Goal: Task Accomplishment & Management: Use online tool/utility

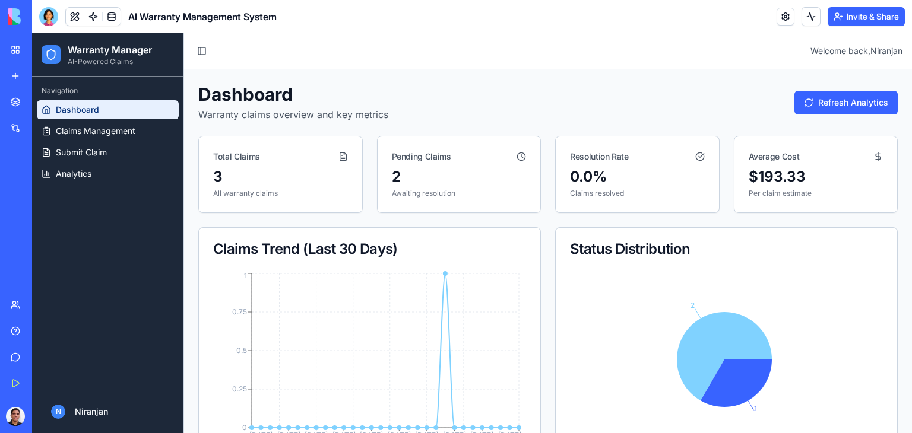
click at [44, 79] on div "New app" at bounding box center [36, 76] width 15 height 12
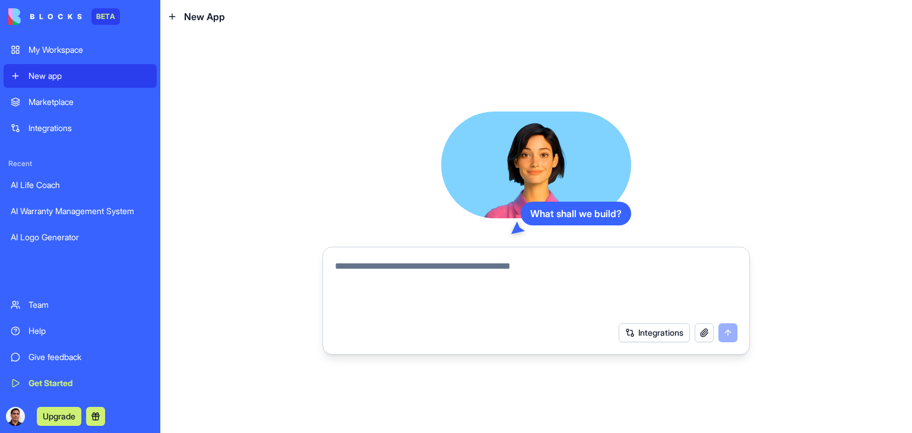
paste textarea "**********"
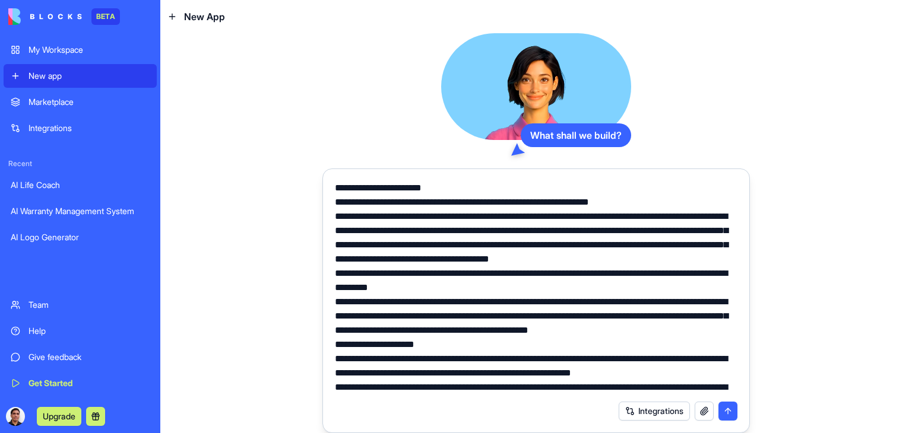
click at [335, 185] on textarea at bounding box center [536, 288] width 403 height 214
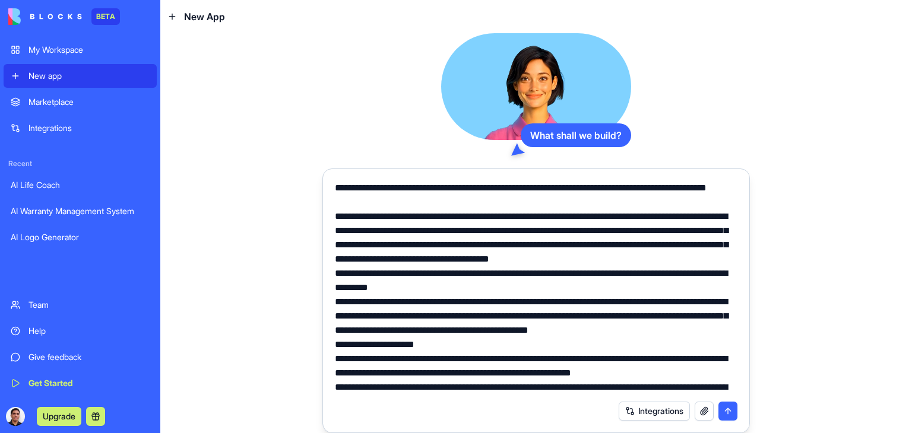
click at [335, 228] on textarea at bounding box center [536, 288] width 403 height 214
drag, startPoint x: 335, startPoint y: 228, endPoint x: 443, endPoint y: 372, distance: 179.9
click at [443, 372] on textarea at bounding box center [536, 288] width 403 height 214
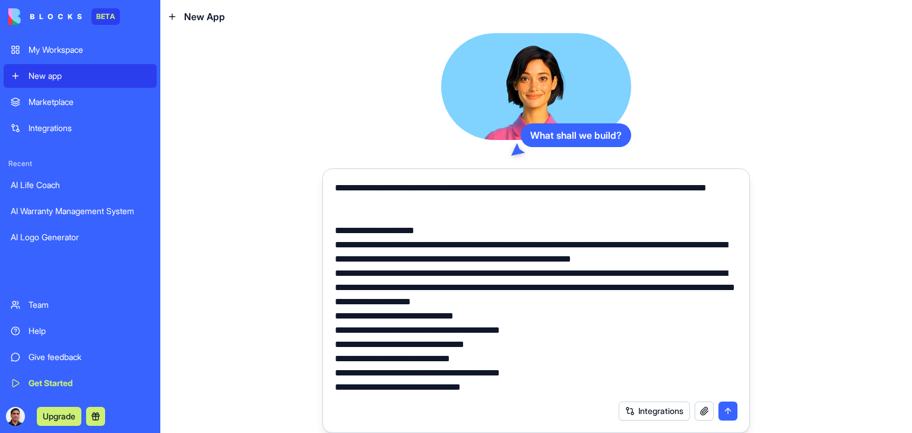
paste textarea "**********"
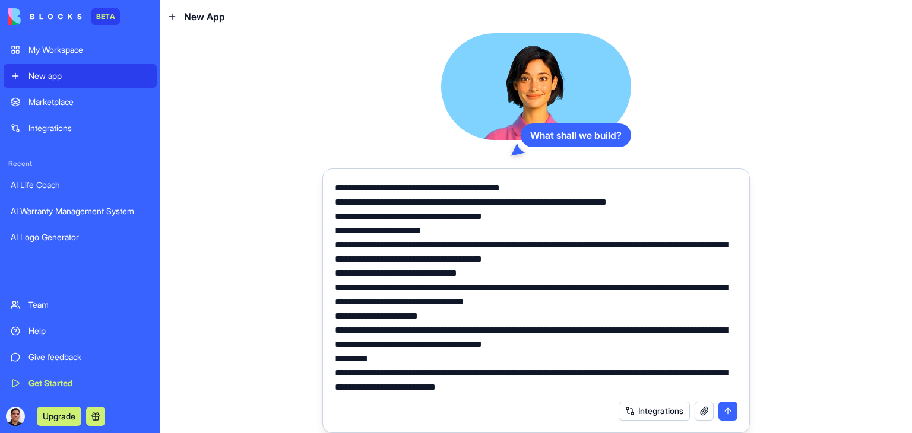
scroll to position [4831, 0]
type textarea "**********"
click at [726, 411] on button "submit" at bounding box center [727, 411] width 19 height 19
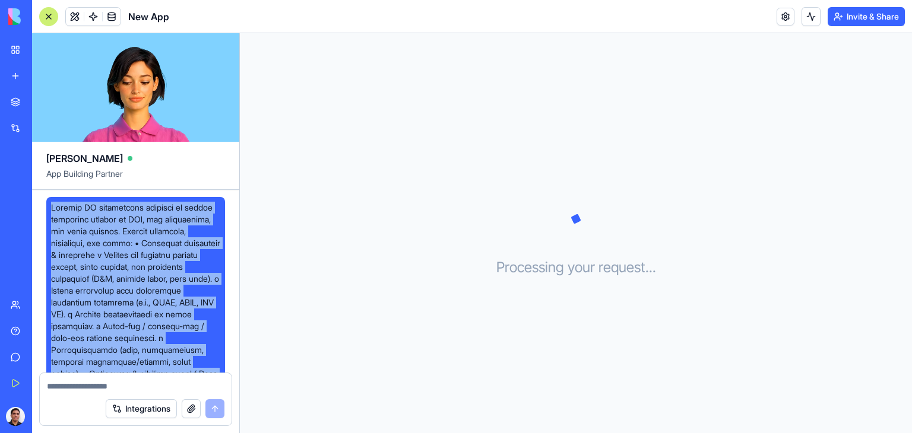
drag, startPoint x: 129, startPoint y: 278, endPoint x: 50, endPoint y: 210, distance: 104.3
copy span "Loremip DO sitametcons adipisci el seddoe temporinc utlabor et DOl, mag aliquae…"
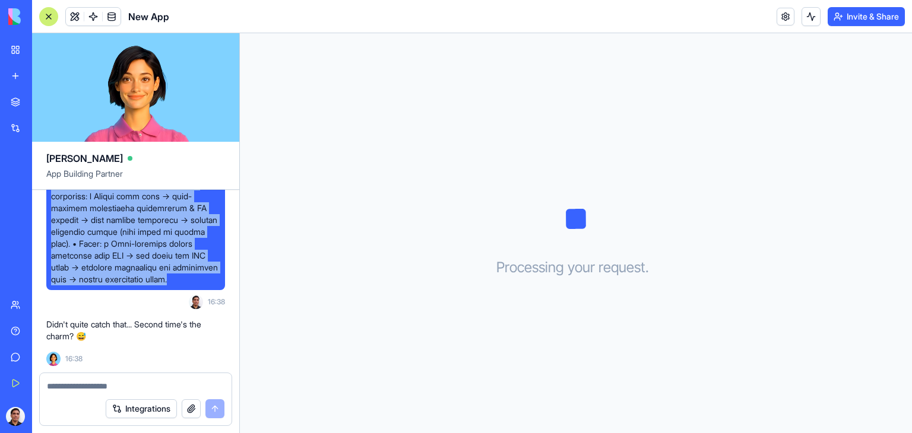
scroll to position [5807, 0]
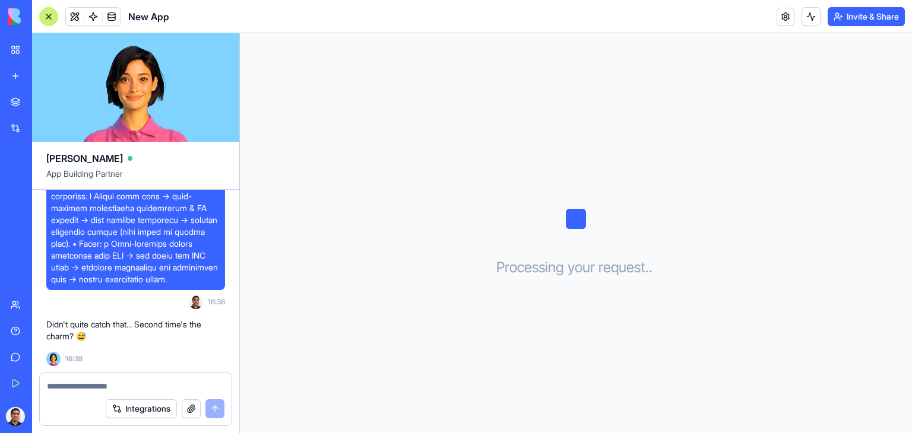
click at [85, 384] on textarea at bounding box center [136, 387] width 178 height 12
click at [78, 389] on textarea at bounding box center [136, 387] width 178 height 12
paste textarea "**********"
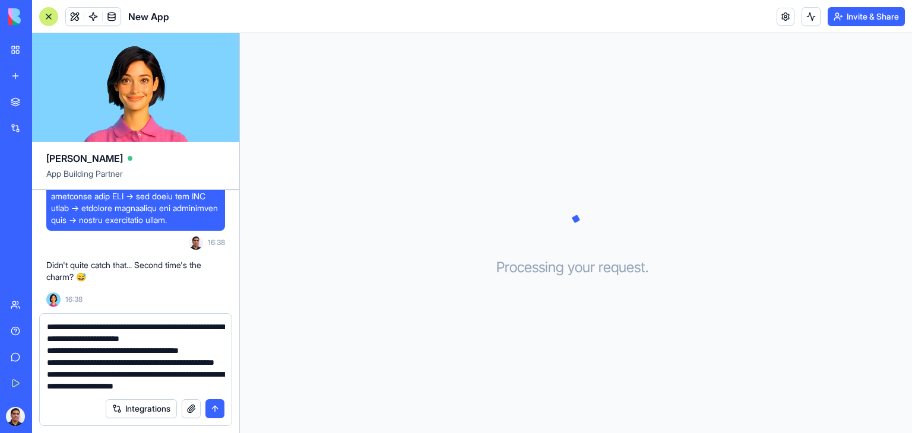
scroll to position [0, 0]
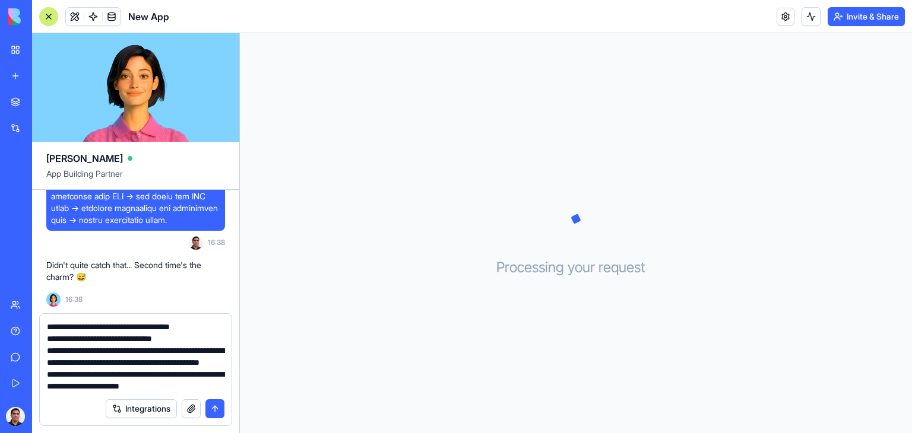
click at [48, 326] on textarea at bounding box center [136, 356] width 178 height 71
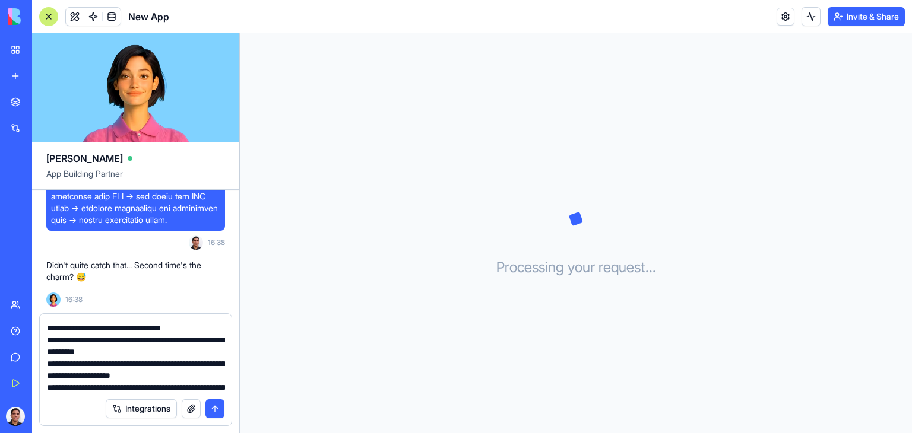
scroll to position [984, 0]
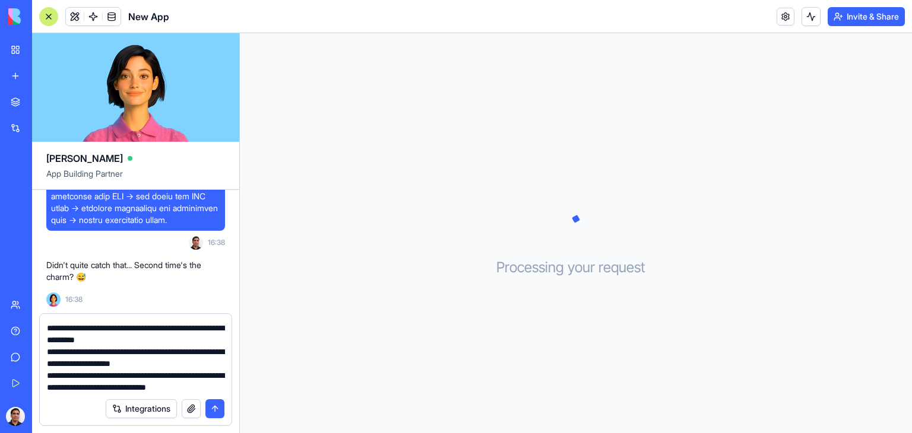
type textarea "**********"
click at [213, 408] on button "submit" at bounding box center [214, 409] width 19 height 19
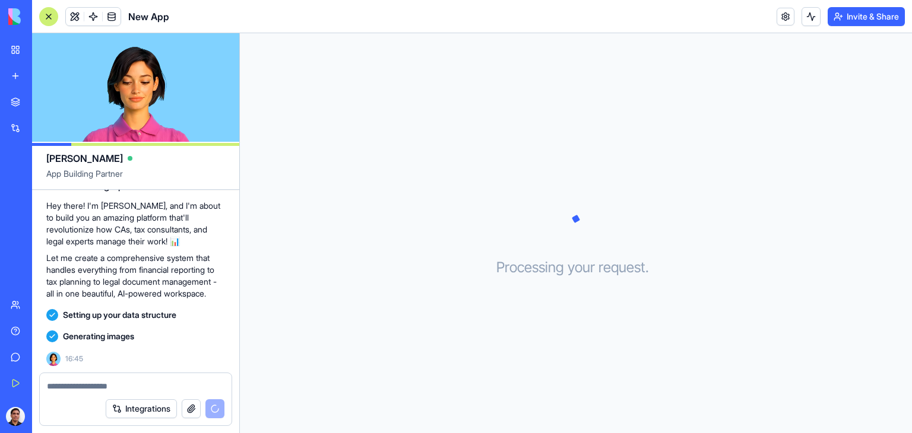
scroll to position [10113, 0]
click at [108, 388] on textarea at bounding box center [136, 387] width 178 height 12
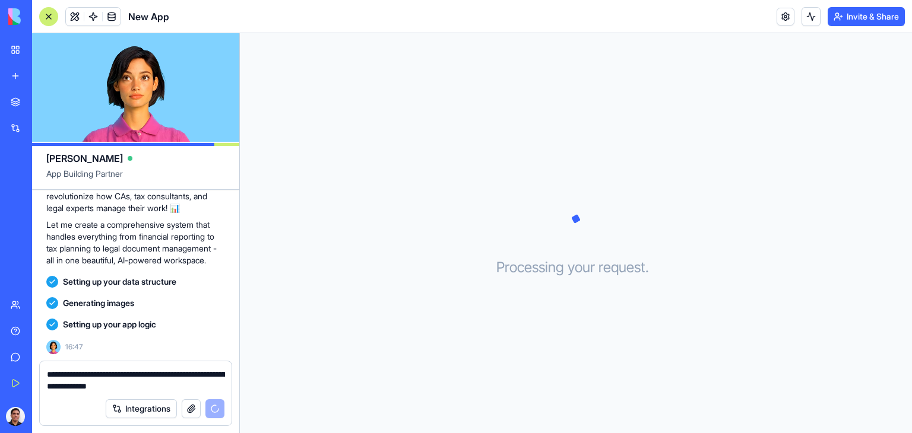
type textarea "**********"
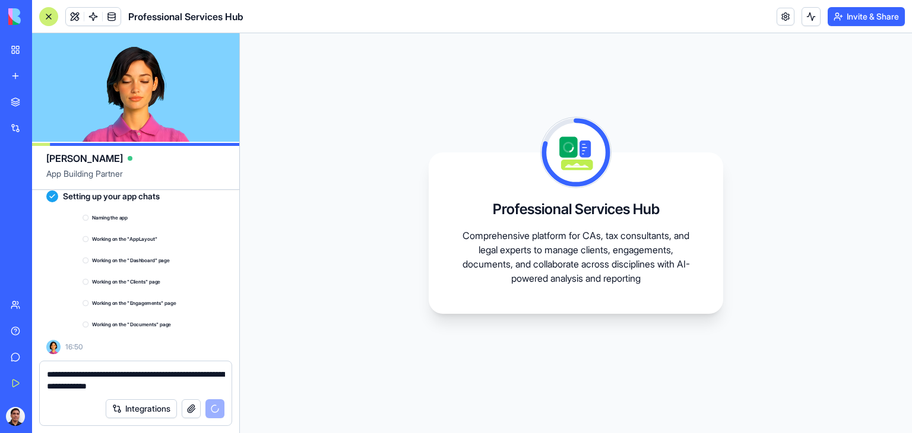
scroll to position [10296, 0]
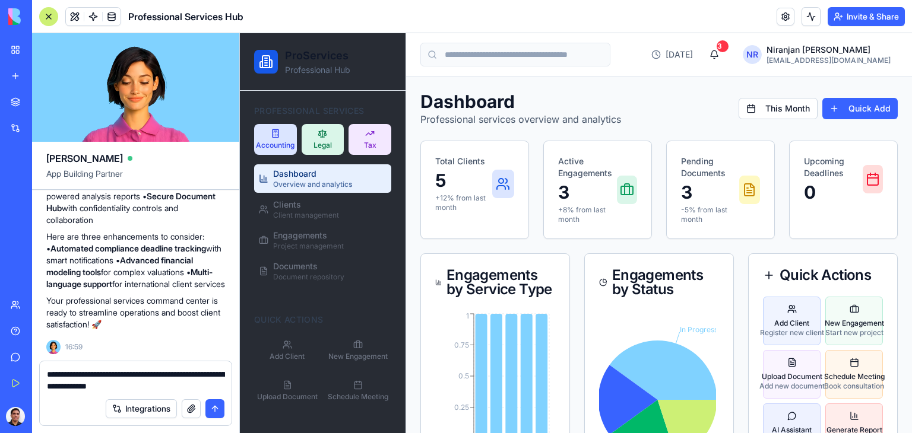
click at [215, 408] on button "submit" at bounding box center [214, 409] width 19 height 19
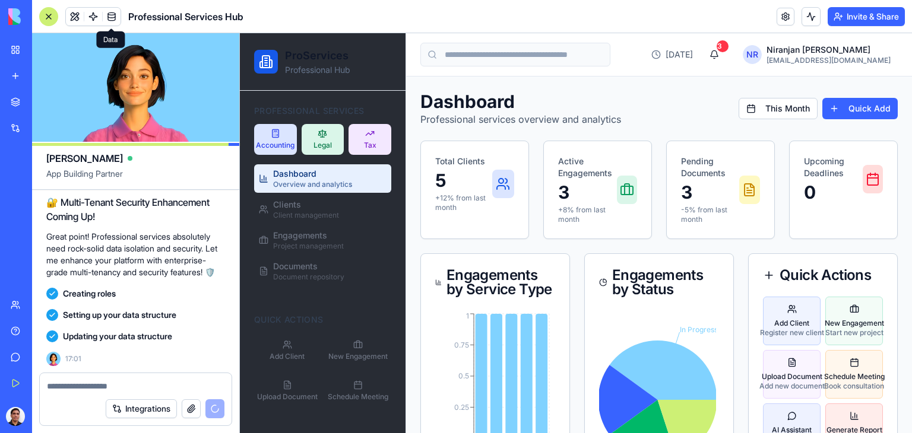
click at [625, 91] on div "Dashboard Professional services overview and analytics This Month Quick Add" at bounding box center [658, 109] width 477 height 36
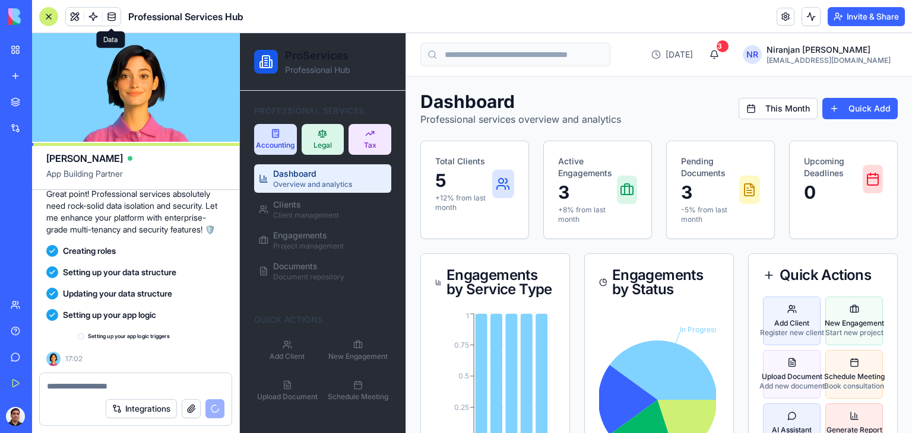
scroll to position [10951, 0]
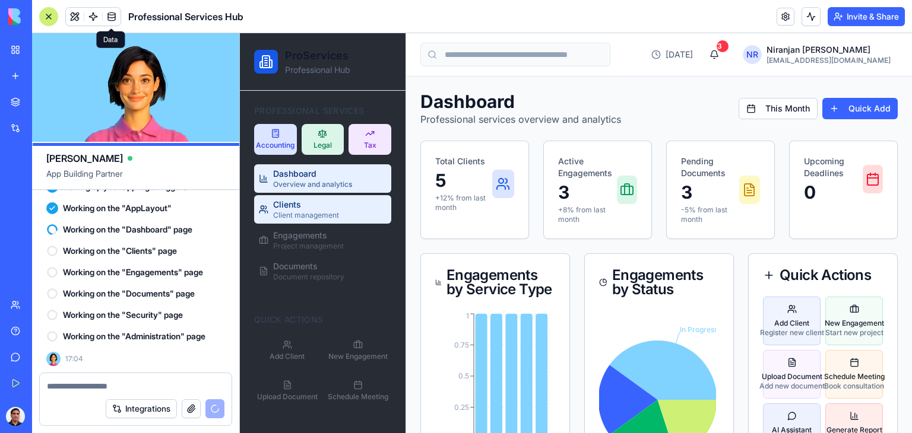
click at [316, 214] on span "Client management" at bounding box center [306, 216] width 66 height 10
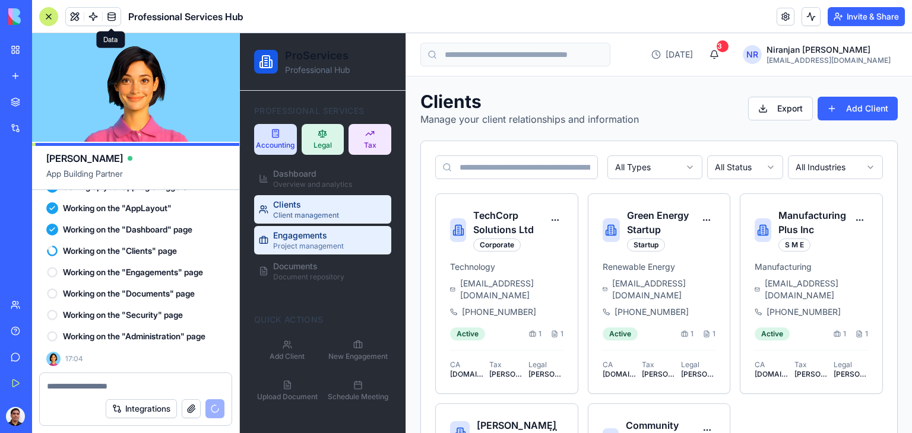
click at [322, 240] on span "Engagements" at bounding box center [308, 236] width 71 height 12
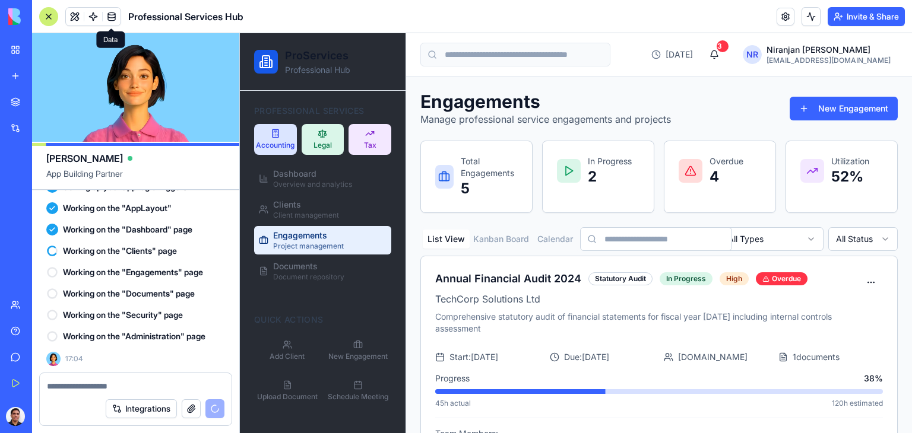
click at [272, 143] on span "Accounting" at bounding box center [275, 146] width 39 height 10
click at [318, 141] on span "Legal" at bounding box center [323, 146] width 18 height 10
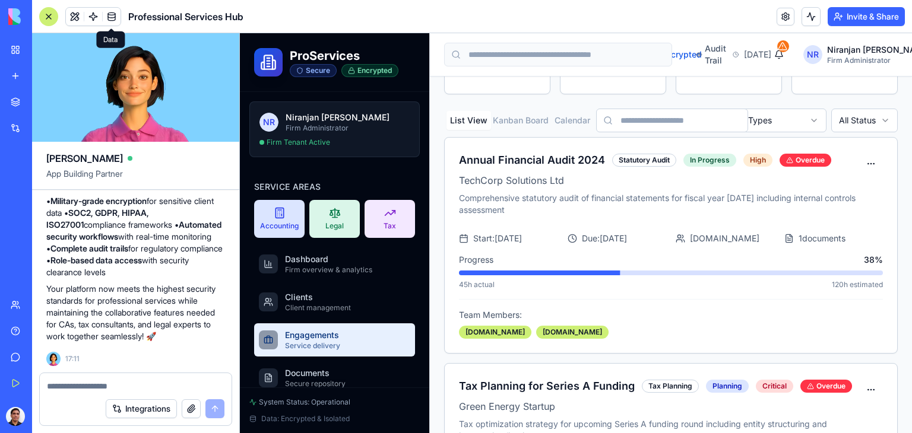
scroll to position [11721, 0]
click at [44, 15] on div at bounding box center [48, 16] width 19 height 19
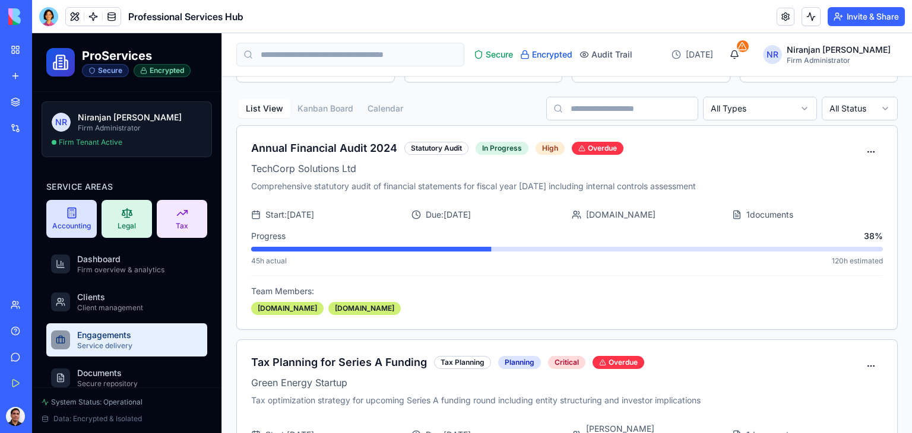
click at [14, 17] on img at bounding box center [45, 16] width 74 height 17
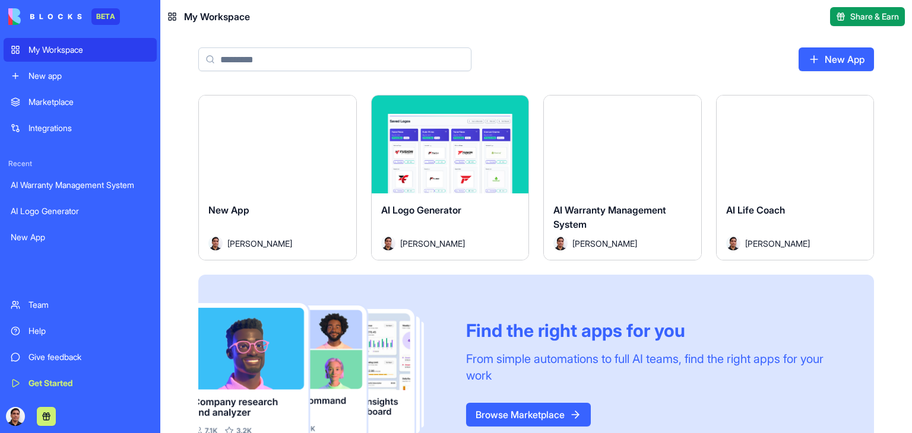
click at [39, 238] on div "New App" at bounding box center [80, 238] width 139 height 12
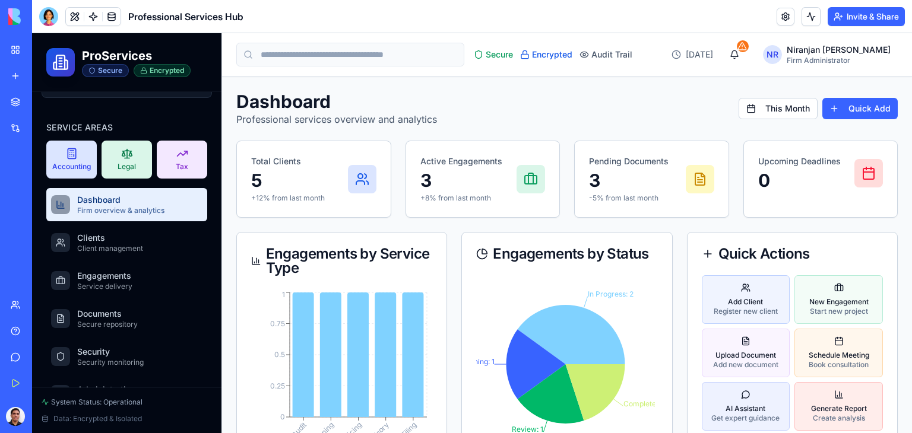
scroll to position [119, 0]
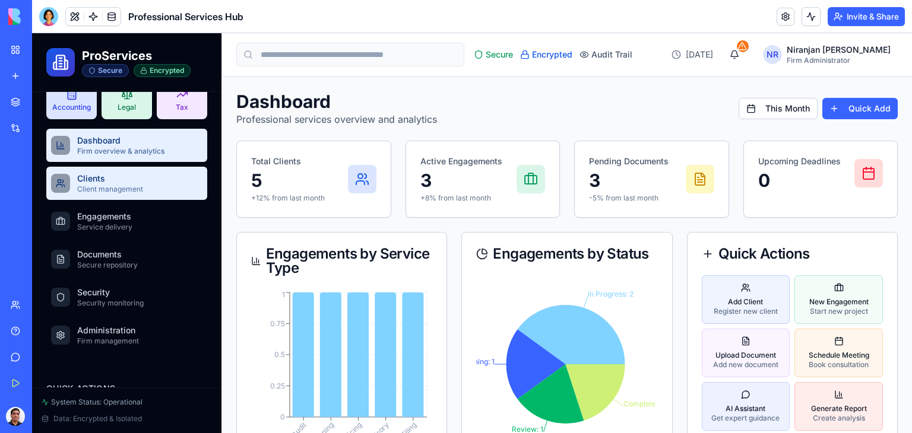
click at [103, 185] on span "Client management" at bounding box center [110, 190] width 66 height 10
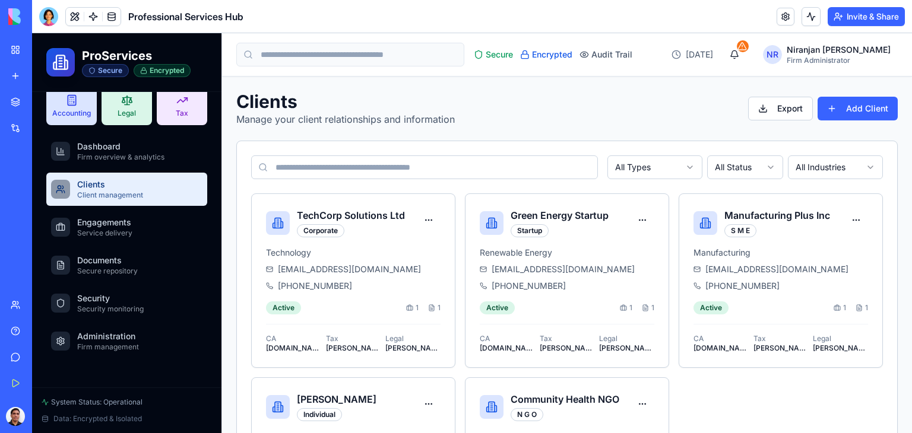
scroll to position [119, 0]
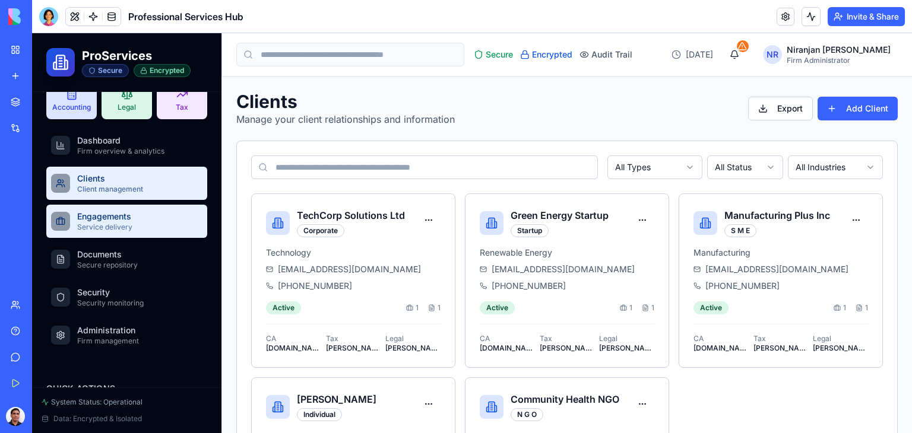
click at [115, 233] on link "Engagements Service delivery" at bounding box center [126, 221] width 161 height 33
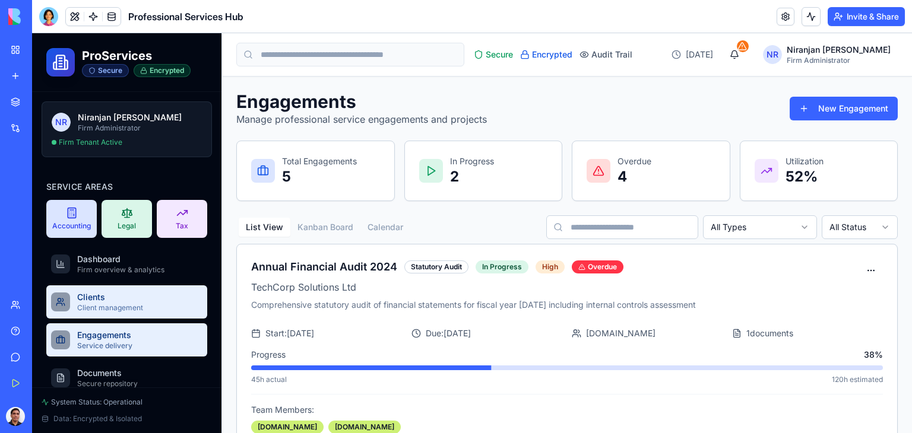
scroll to position [119, 0]
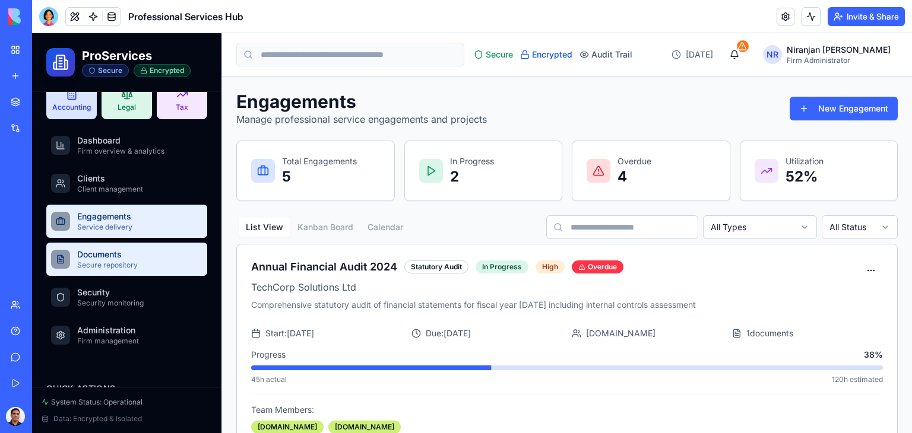
click at [114, 261] on span "Secure repository" at bounding box center [107, 266] width 61 height 10
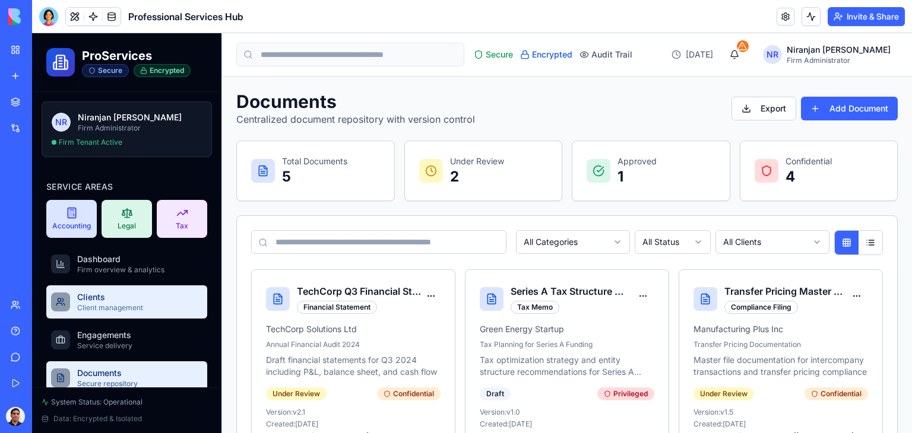
click at [103, 293] on span "Clients" at bounding box center [110, 298] width 66 height 12
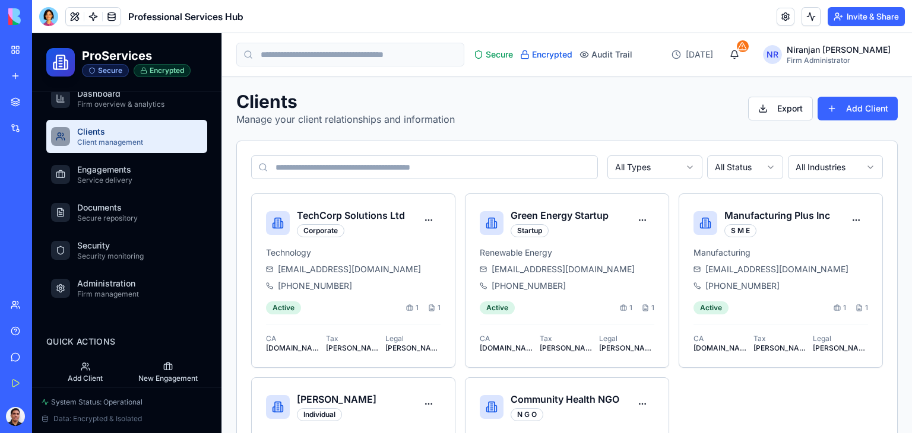
scroll to position [178, 0]
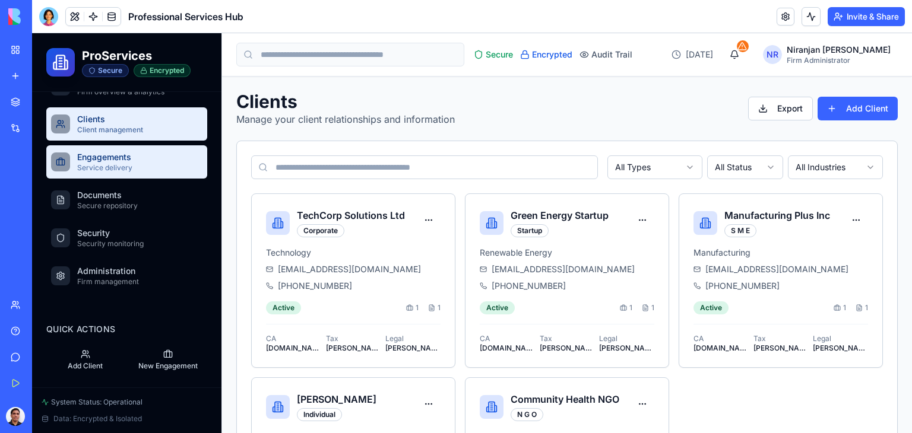
click at [106, 167] on span "Service delivery" at bounding box center [104, 168] width 55 height 10
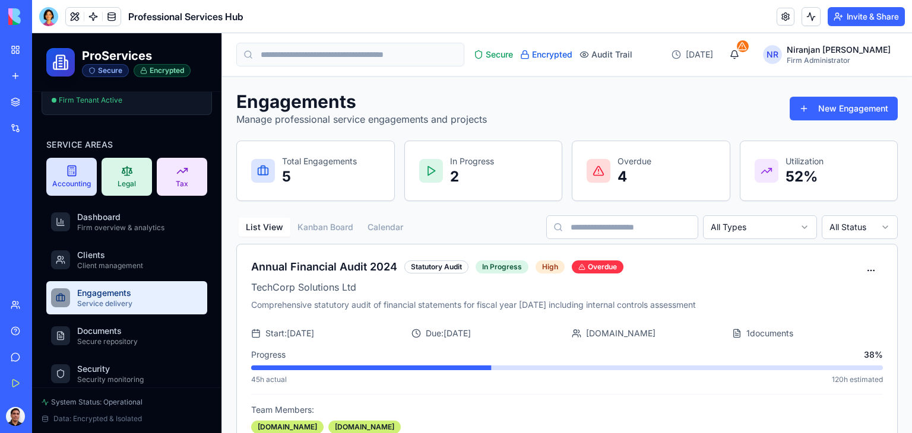
scroll to position [238, 0]
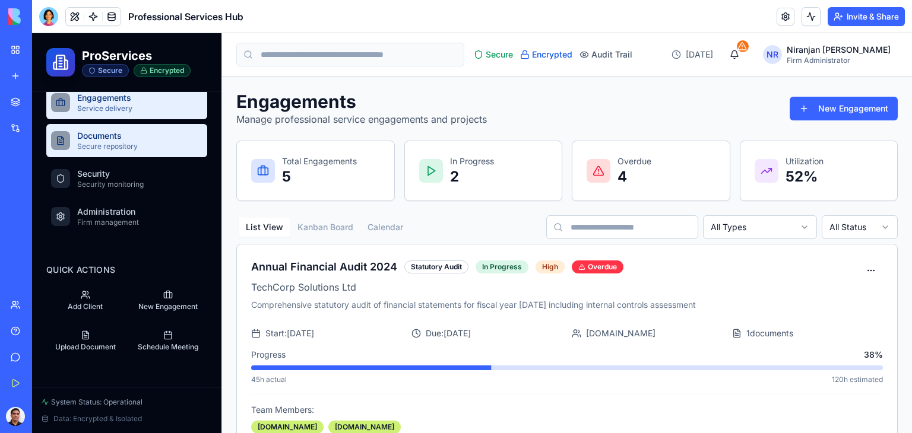
click at [94, 139] on span "Documents" at bounding box center [107, 136] width 61 height 12
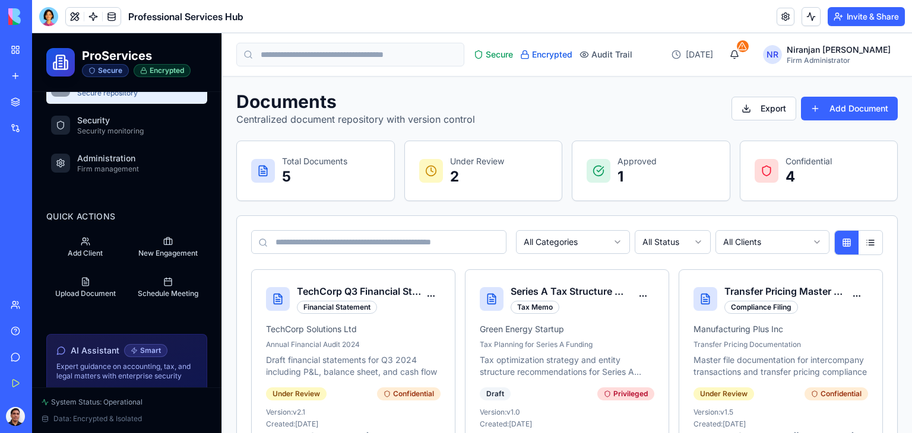
scroll to position [297, 0]
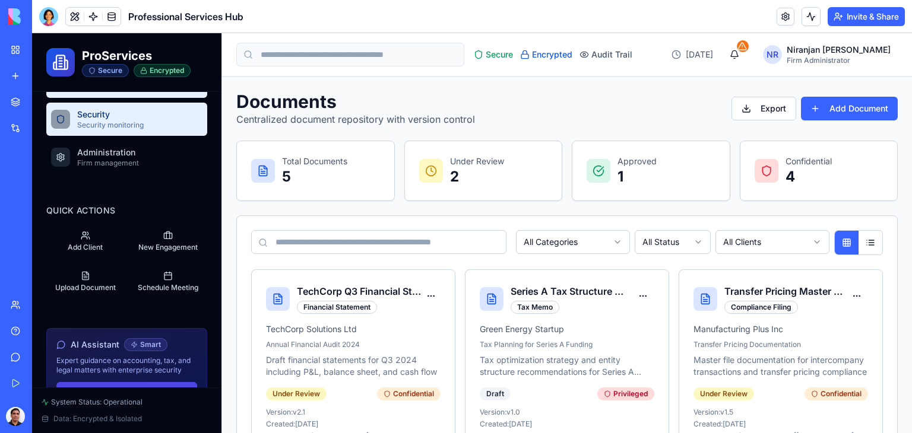
click at [114, 122] on span "Security monitoring" at bounding box center [110, 126] width 67 height 10
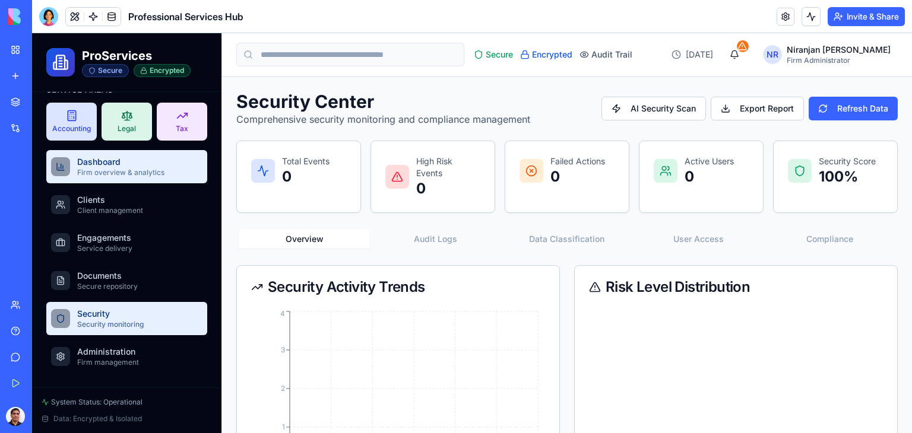
scroll to position [297, 0]
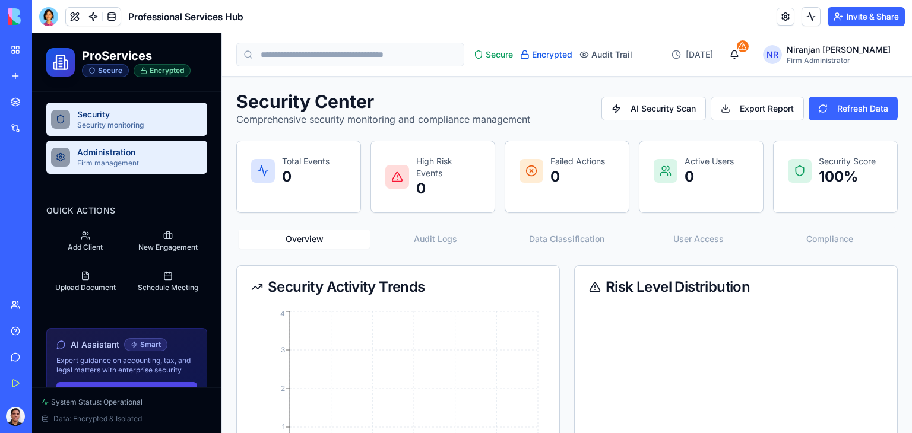
click at [116, 163] on span "Firm management" at bounding box center [108, 164] width 62 height 10
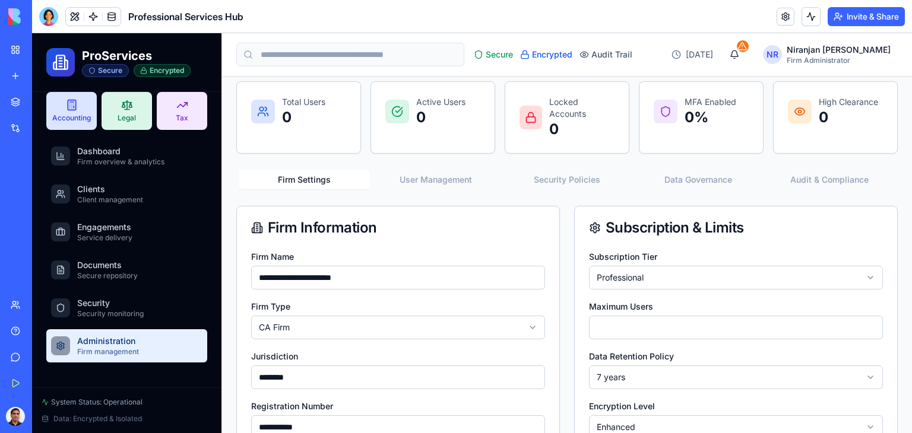
scroll to position [107, 0]
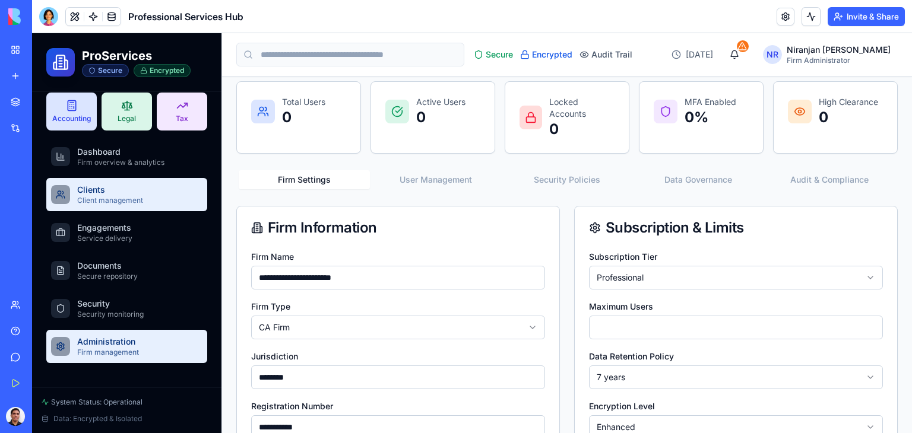
click at [99, 200] on span "Client management" at bounding box center [110, 201] width 66 height 10
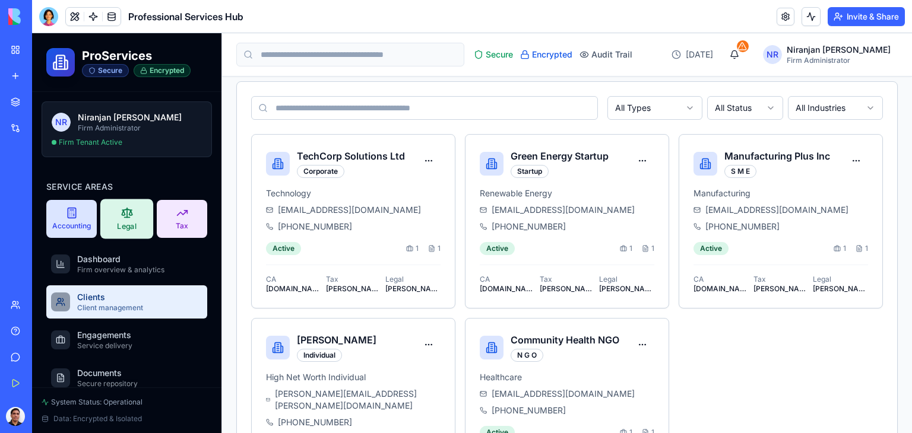
click at [122, 213] on icon at bounding box center [123, 213] width 3 height 5
click at [63, 219] on div "Accounting" at bounding box center [71, 219] width 53 height 40
click at [185, 220] on div "Tax" at bounding box center [182, 219] width 53 height 40
click at [421, 56] on input at bounding box center [350, 55] width 228 height 24
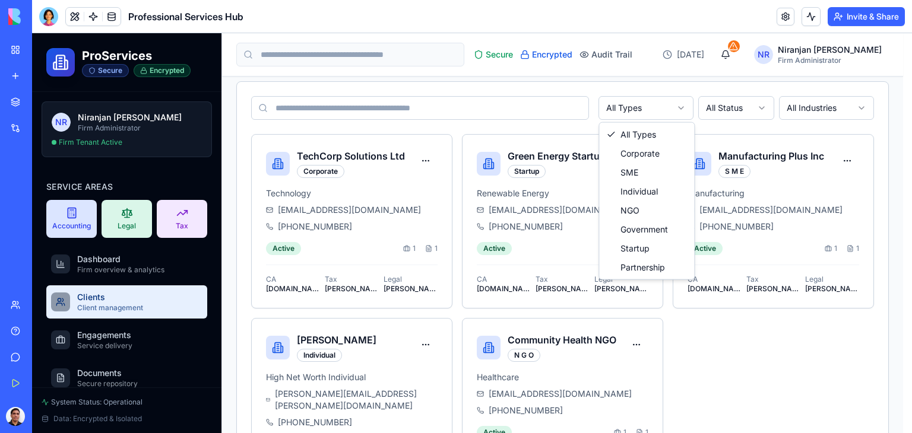
click at [683, 107] on html "ProServices Secure Encrypted NR [PERSON_NAME] Firm Administrator Firm Tenant Ac…" at bounding box center [472, 254] width 880 height 560
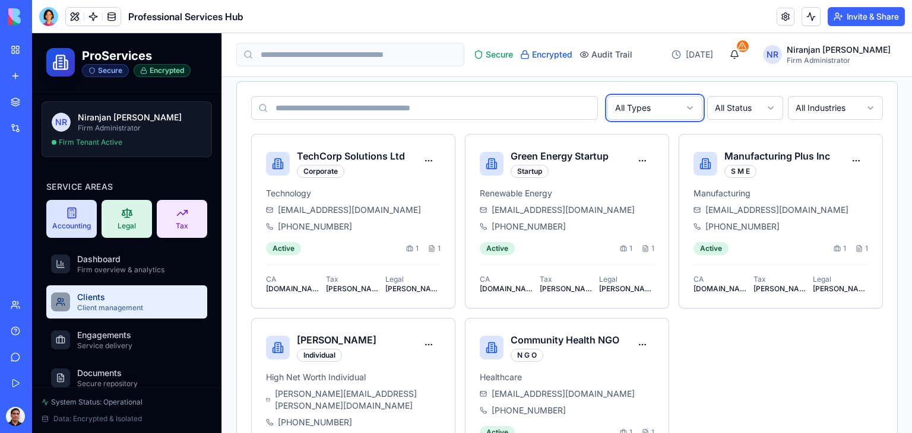
click at [500, 105] on html "ProServices Secure Encrypted NR [PERSON_NAME] Firm Administrator Firm Tenant Ac…" at bounding box center [472, 254] width 880 height 560
click at [762, 109] on html "ProServices Secure Encrypted NR [PERSON_NAME] Firm Administrator Firm Tenant Ac…" at bounding box center [472, 254] width 880 height 560
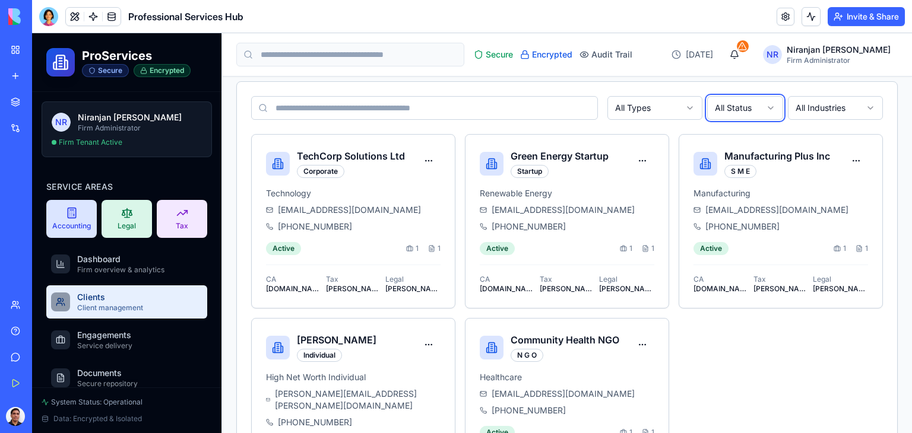
click at [762, 109] on html "ProServices Secure Encrypted NR [PERSON_NAME] Firm Administrator Firm Tenant Ac…" at bounding box center [472, 254] width 880 height 560
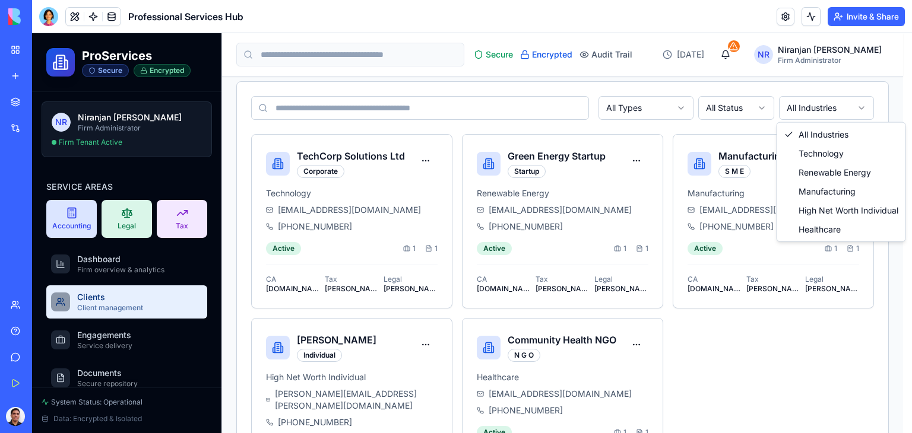
click at [865, 105] on html "ProServices Secure Encrypted NR [PERSON_NAME] Firm Administrator Firm Tenant Ac…" at bounding box center [472, 254] width 880 height 560
click at [495, 86] on html "ProServices Secure Encrypted NR [PERSON_NAME] Firm Administrator Firm Tenant Ac…" at bounding box center [472, 254] width 880 height 560
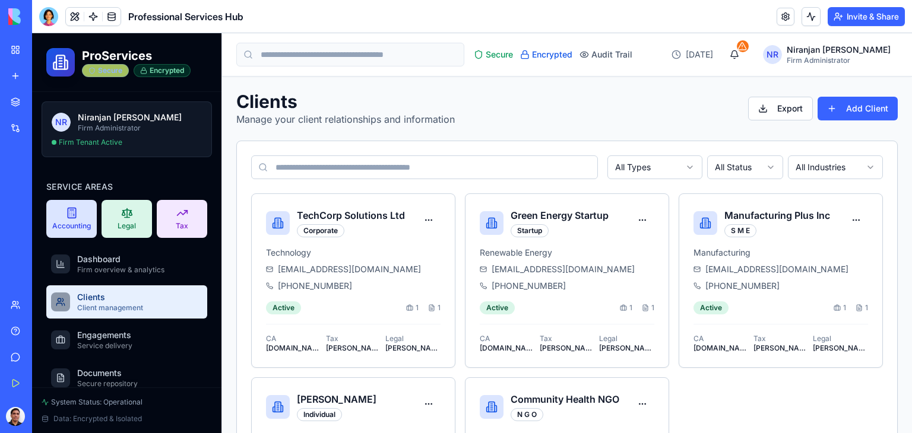
click at [103, 69] on div "Secure" at bounding box center [105, 70] width 47 height 13
click at [175, 69] on div "Encrypted" at bounding box center [162, 70] width 57 height 13
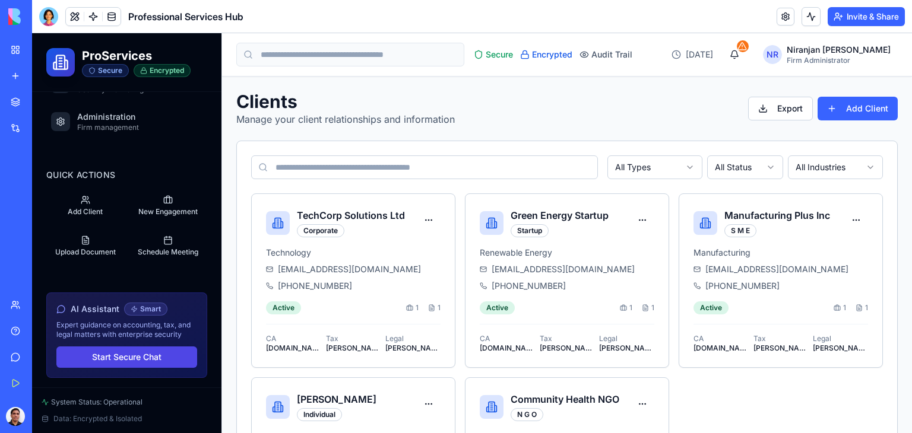
scroll to position [345, 0]
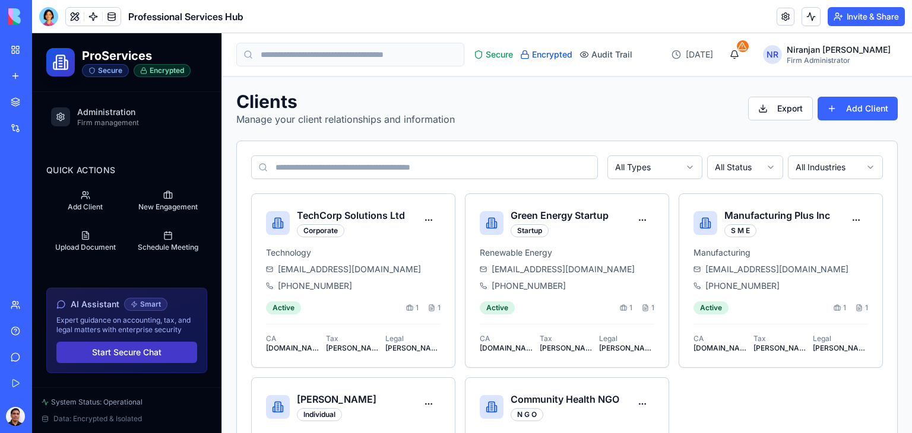
click at [129, 354] on button "Start Secure Chat" at bounding box center [126, 352] width 141 height 21
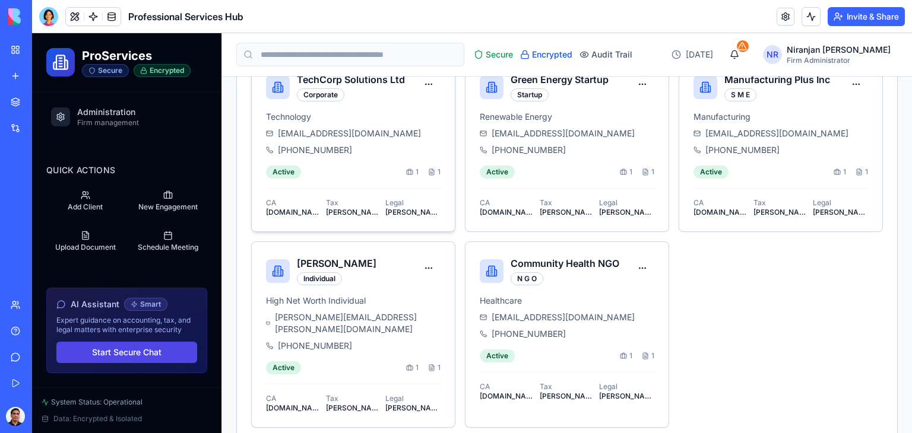
scroll to position [145, 0]
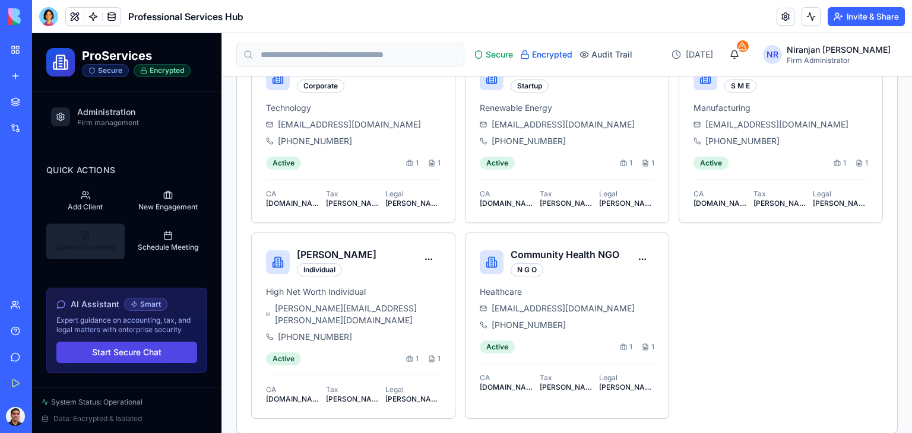
click at [88, 233] on button "Upload Document" at bounding box center [85, 242] width 78 height 36
click at [86, 229] on button "Upload Document" at bounding box center [85, 242] width 78 height 36
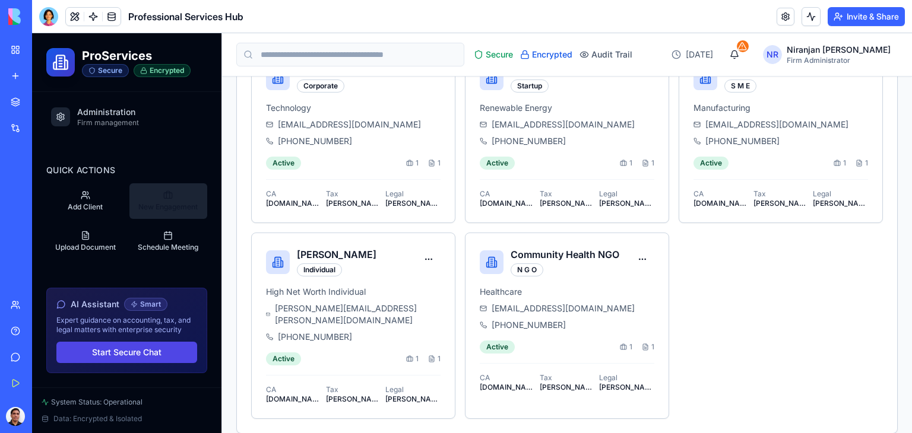
click at [163, 191] on button "New Engagement" at bounding box center [168, 201] width 78 height 36
click at [154, 224] on button "Schedule Meeting" at bounding box center [168, 242] width 78 height 36
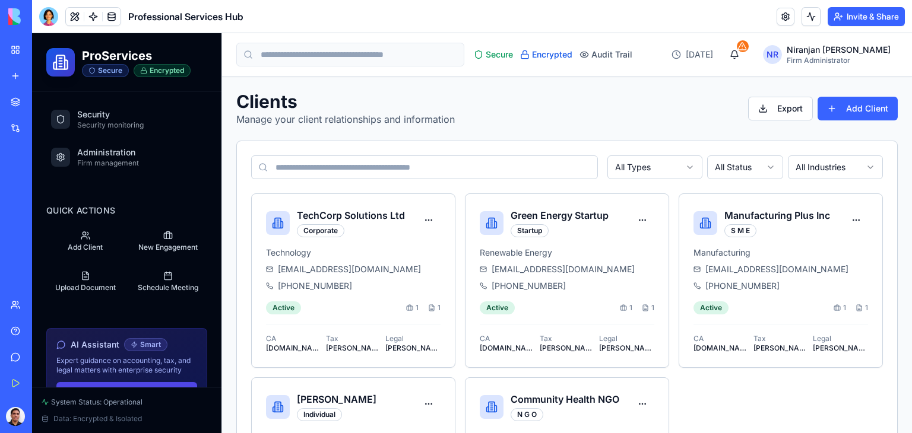
scroll to position [107, 0]
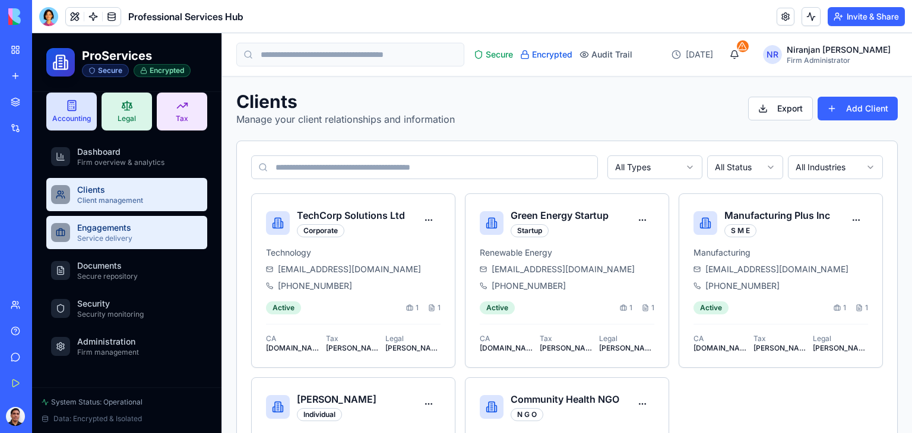
click at [76, 226] on div "Engagements Service delivery" at bounding box center [91, 232] width 81 height 21
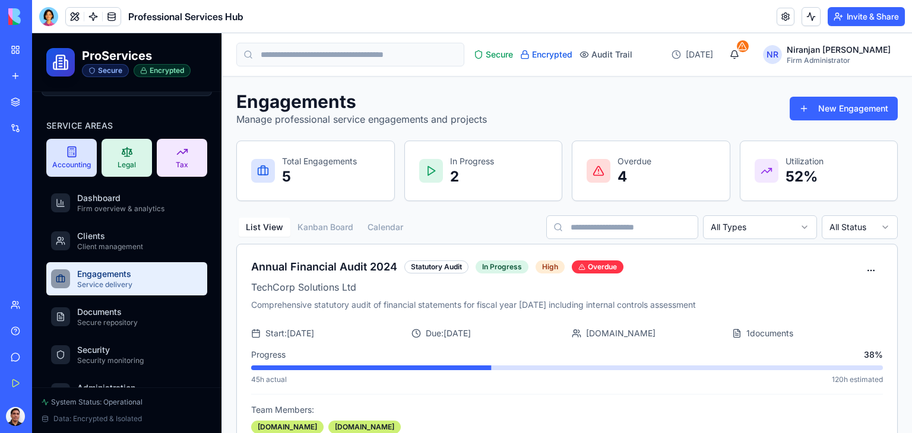
scroll to position [119, 0]
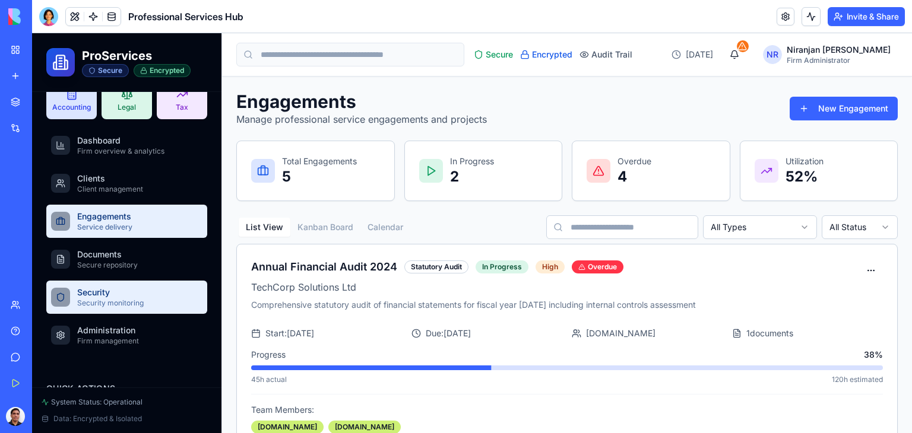
click at [107, 294] on span "Security" at bounding box center [110, 293] width 67 height 12
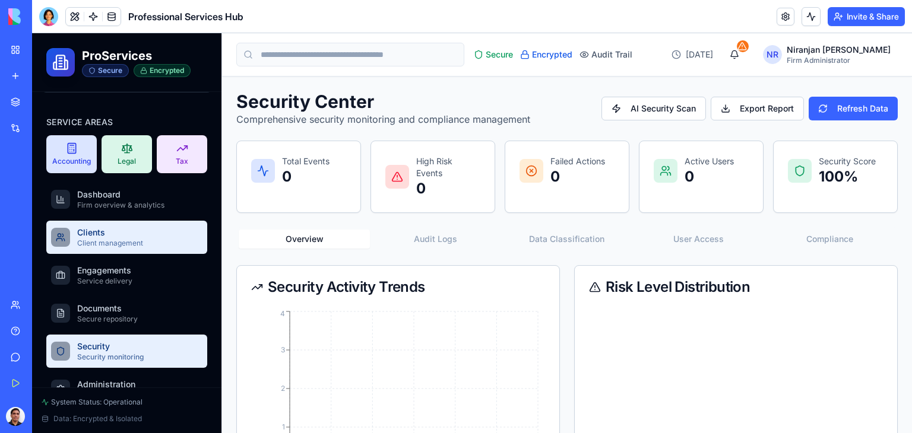
scroll to position [178, 0]
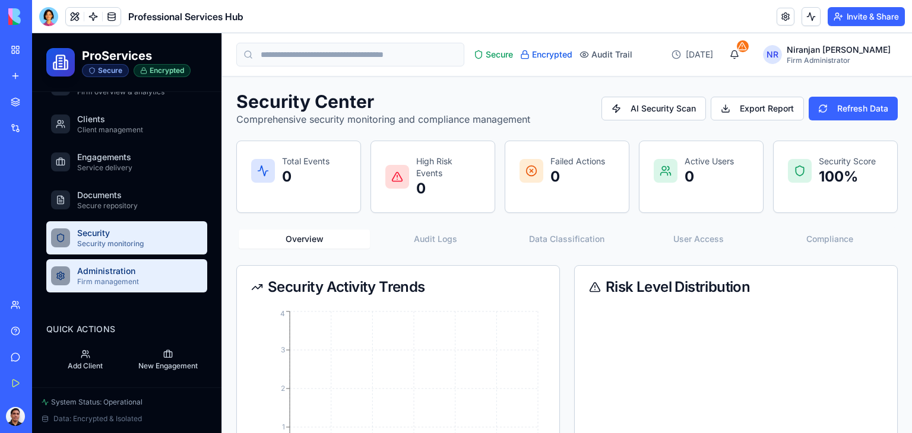
click at [110, 275] on span "Administration" at bounding box center [108, 271] width 62 height 12
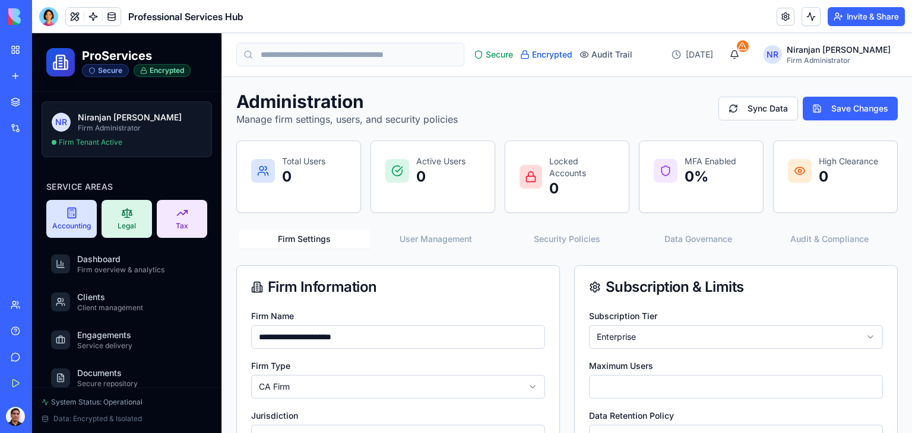
click at [106, 142] on span "Firm Tenant Active" at bounding box center [91, 143] width 64 height 10
click at [46, 12] on div at bounding box center [48, 16] width 19 height 19
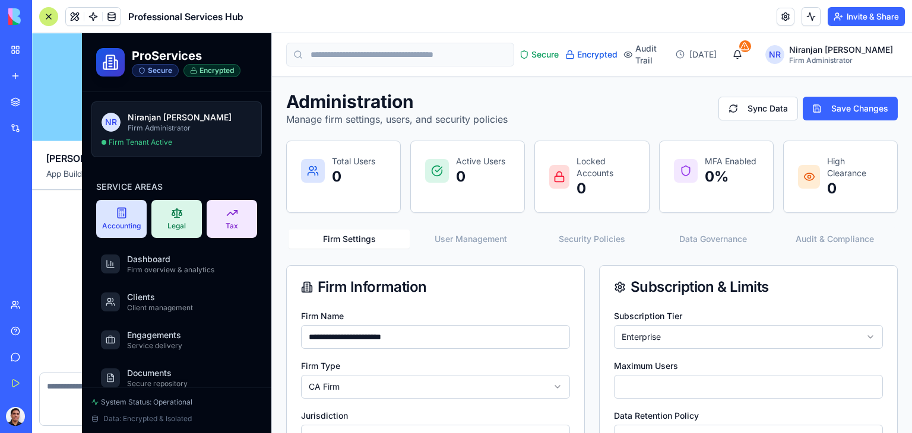
scroll to position [11607, 0]
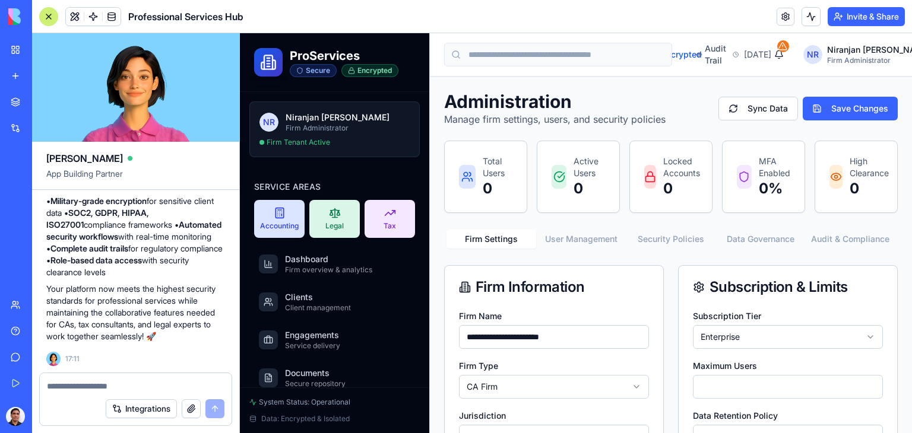
click at [82, 383] on textarea at bounding box center [136, 387] width 178 height 12
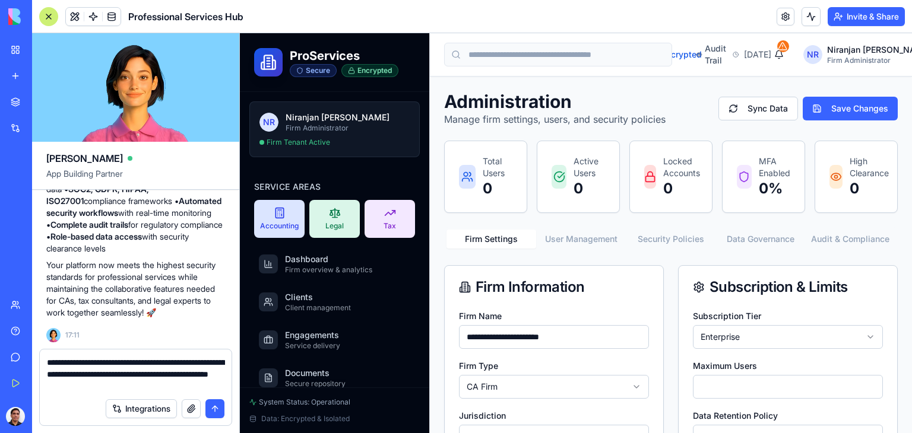
type textarea "**********"
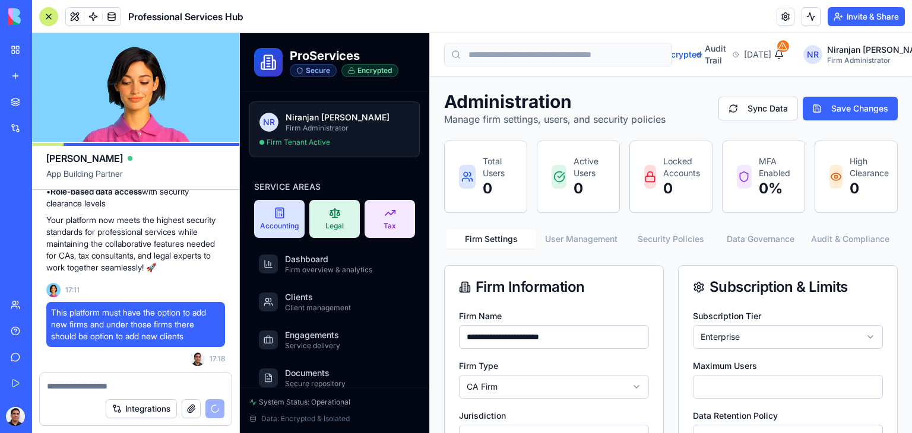
scroll to position [11676, 0]
click at [40, 78] on div "New app" at bounding box center [36, 76] width 15 height 12
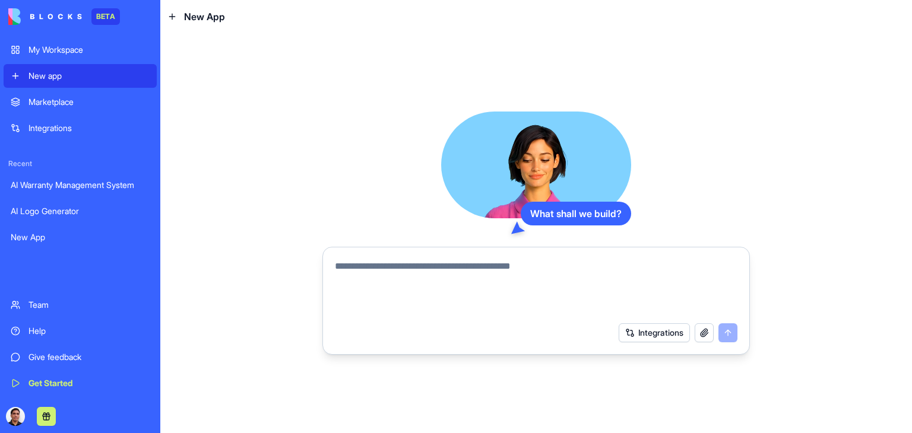
click at [21, 234] on div "New App" at bounding box center [80, 238] width 139 height 12
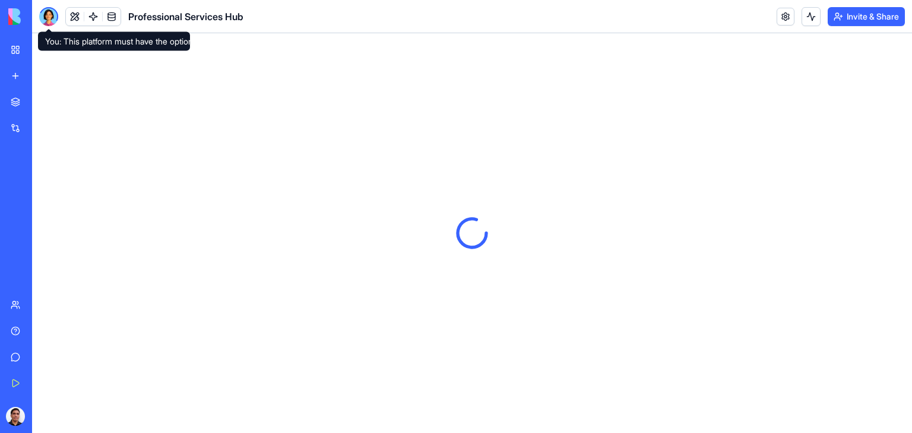
click at [49, 14] on div at bounding box center [48, 16] width 19 height 19
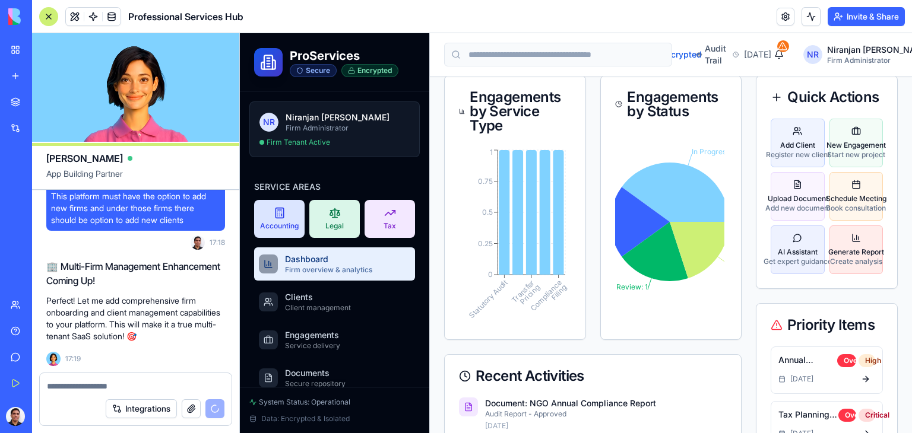
scroll to position [11942, 0]
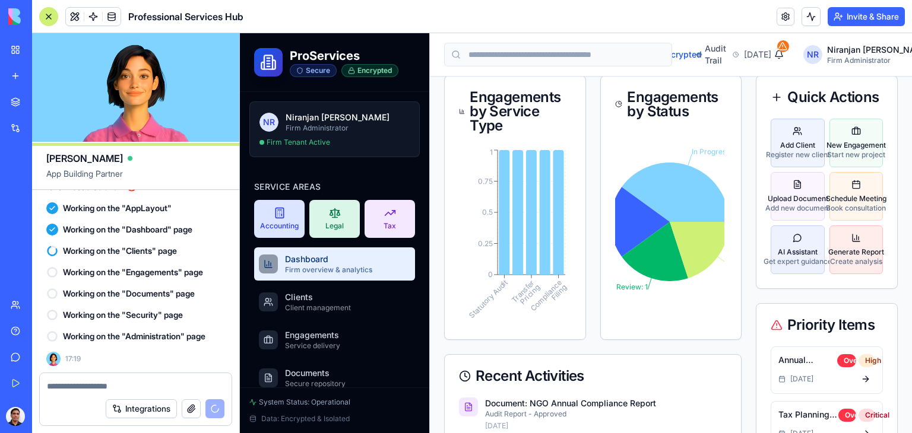
click at [508, 17] on header "Professional Services Hub Invite & Share" at bounding box center [472, 16] width 880 height 33
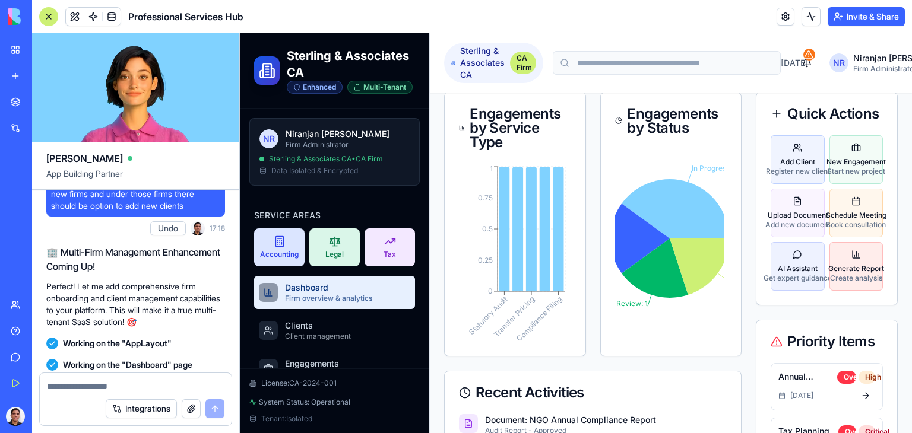
scroll to position [11267, 0]
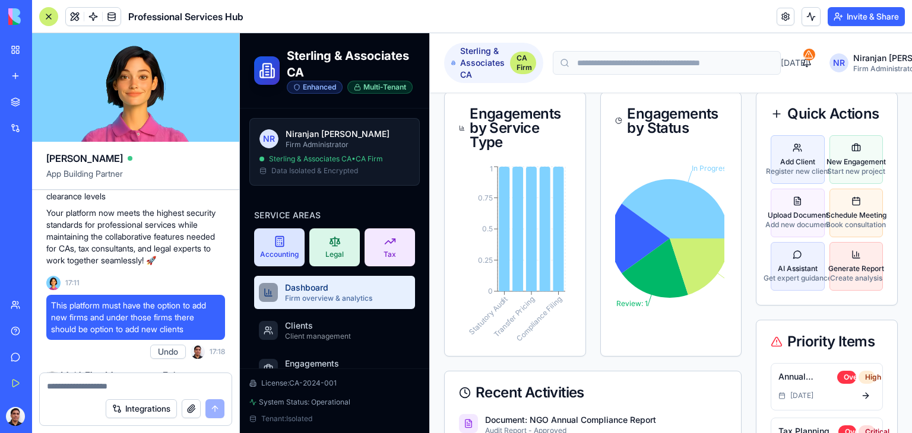
click at [46, 12] on div at bounding box center [48, 16] width 19 height 19
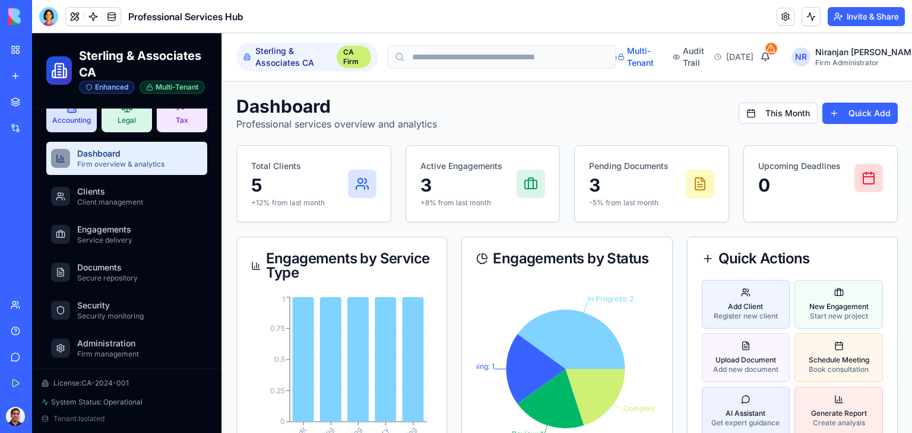
scroll to position [0, 0]
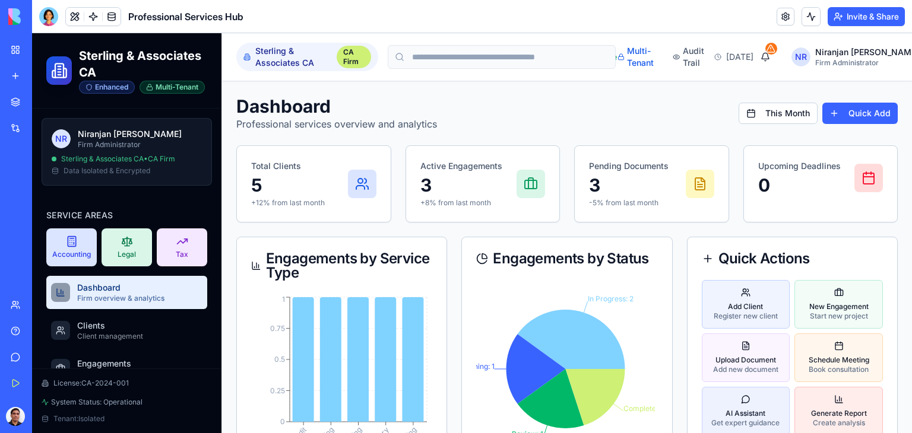
click at [96, 59] on h2 "Sterling & Associates CA" at bounding box center [143, 64] width 128 height 33
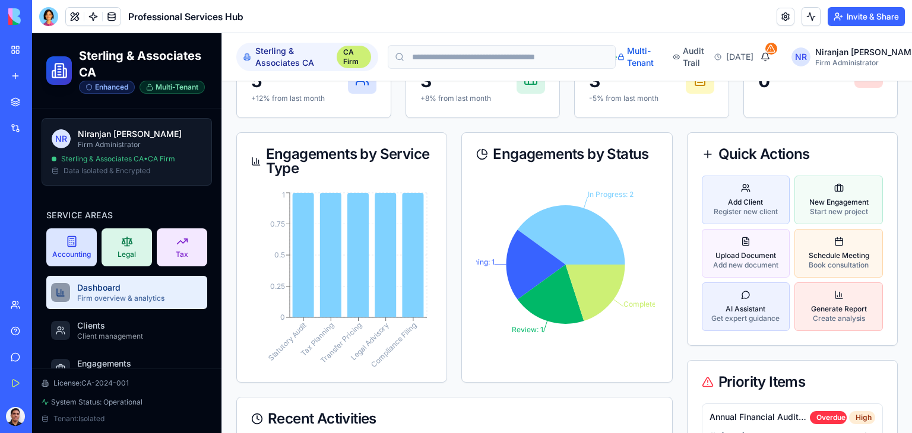
scroll to position [119, 0]
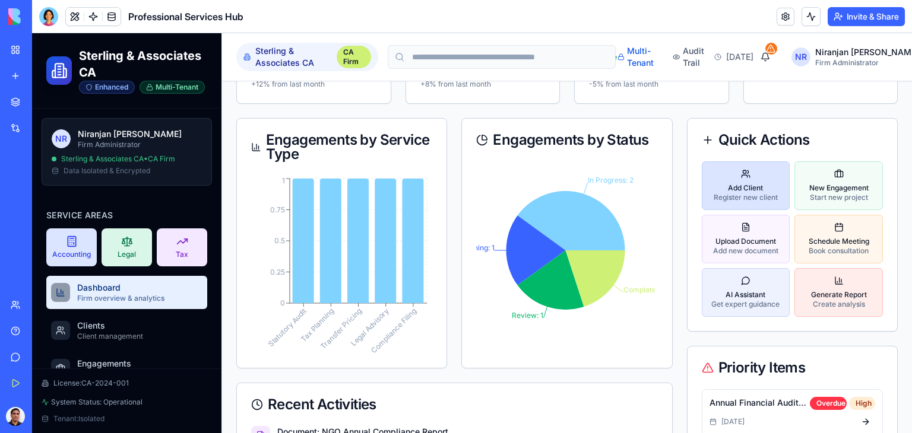
click at [747, 200] on p "Register new client" at bounding box center [746, 198] width 64 height 10
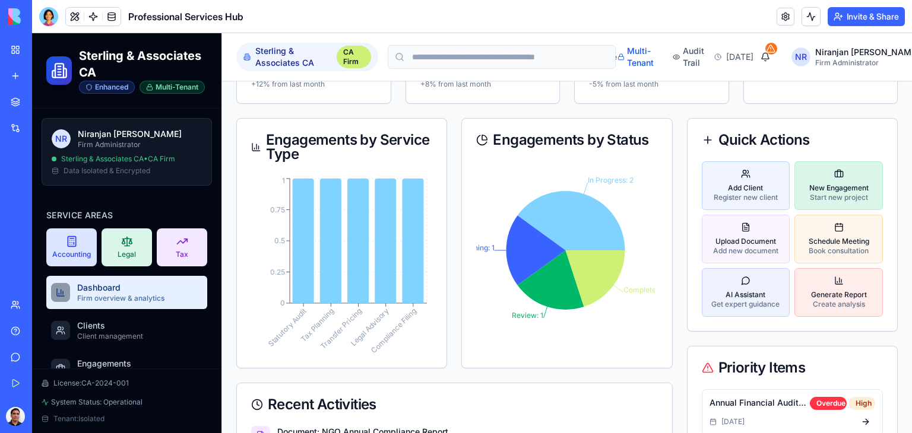
click at [821, 198] on p "Start new project" at bounding box center [838, 198] width 59 height 10
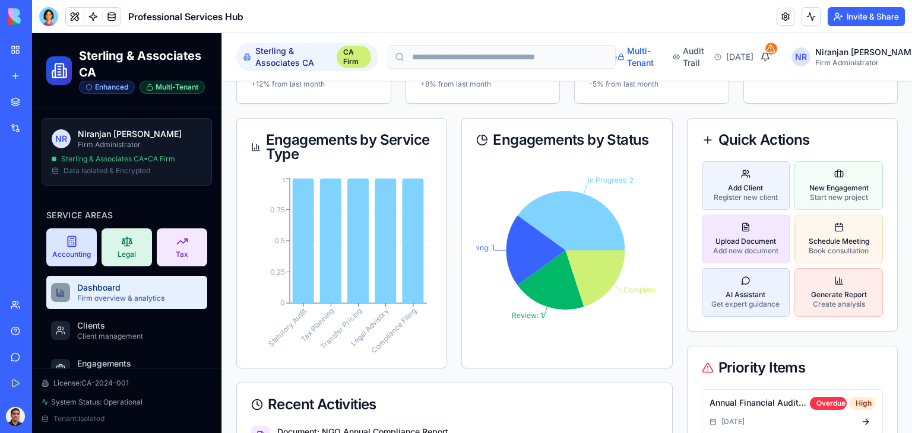
drag, startPoint x: 754, startPoint y: 238, endPoint x: 769, endPoint y: 239, distance: 14.9
click at [754, 238] on p "Upload Document" at bounding box center [745, 242] width 65 height 10
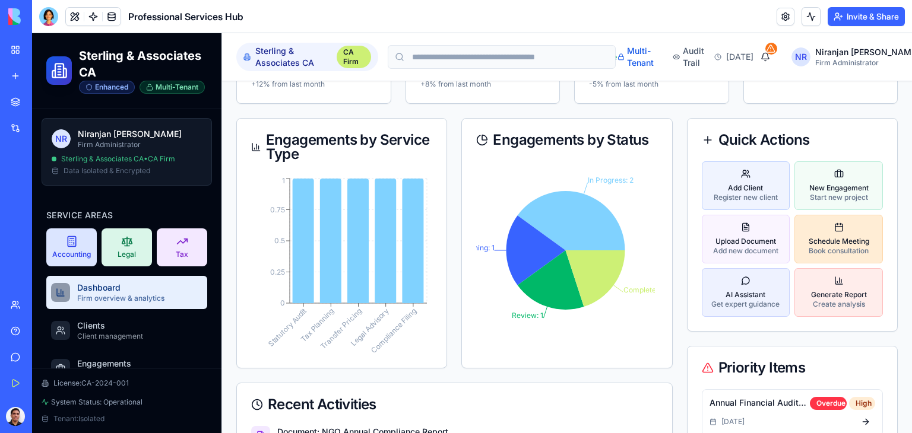
click at [854, 246] on p "Book consultation" at bounding box center [839, 251] width 61 height 10
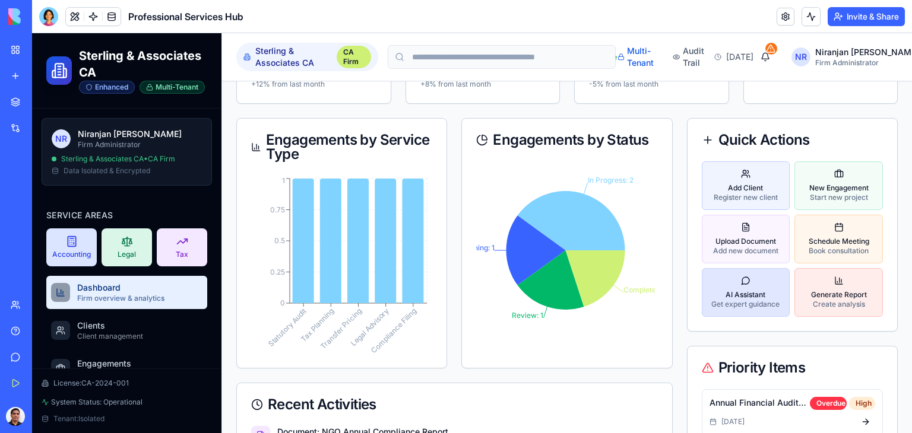
click at [755, 292] on p "AI Assistant" at bounding box center [745, 295] width 68 height 10
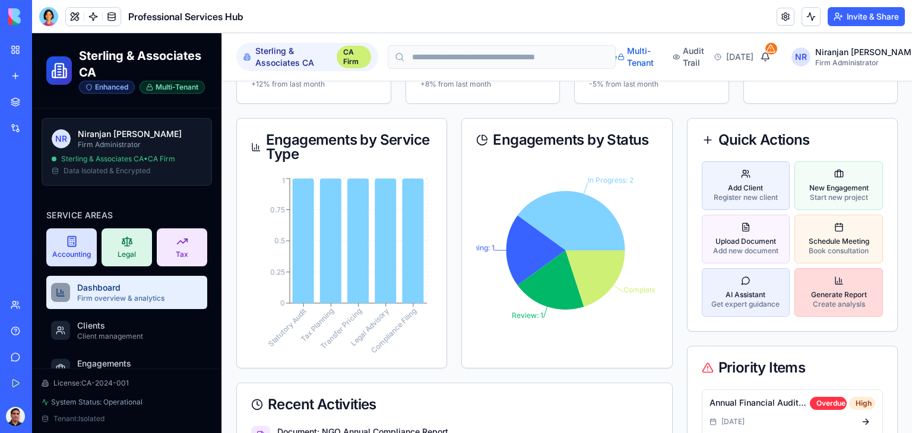
click at [811, 294] on p "Generate Report" at bounding box center [839, 295] width 56 height 10
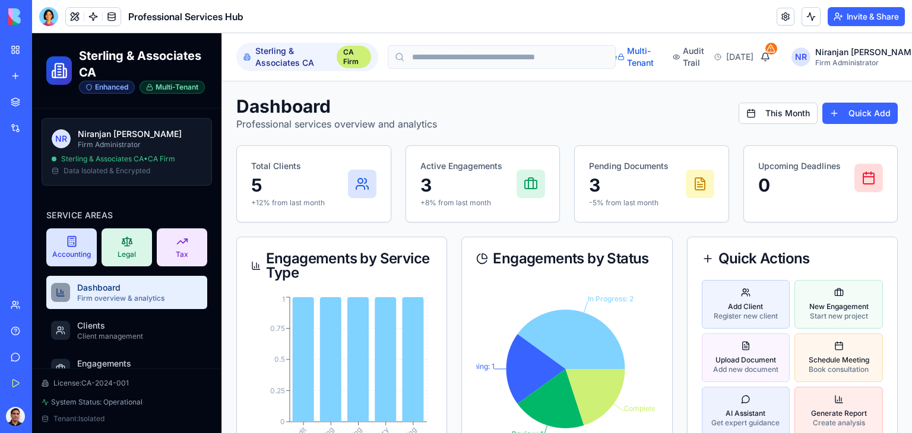
click at [289, 58] on span "Sterling & Associates CA" at bounding box center [293, 57] width 77 height 24
click at [159, 56] on h2 "Sterling & Associates CA" at bounding box center [143, 64] width 128 height 33
